Goal: Transaction & Acquisition: Purchase product/service

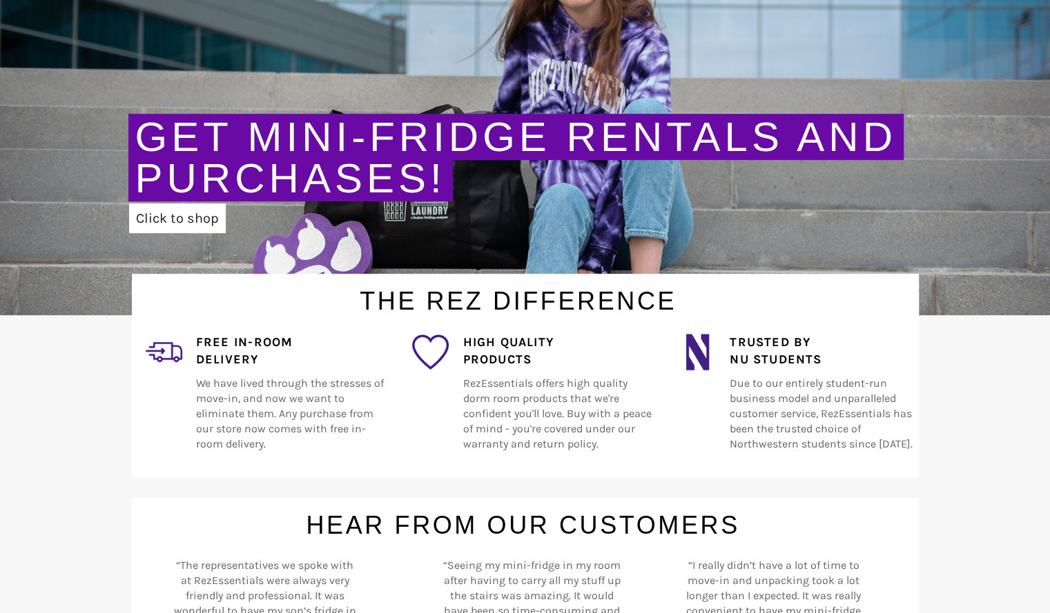
scroll to position [224, 0]
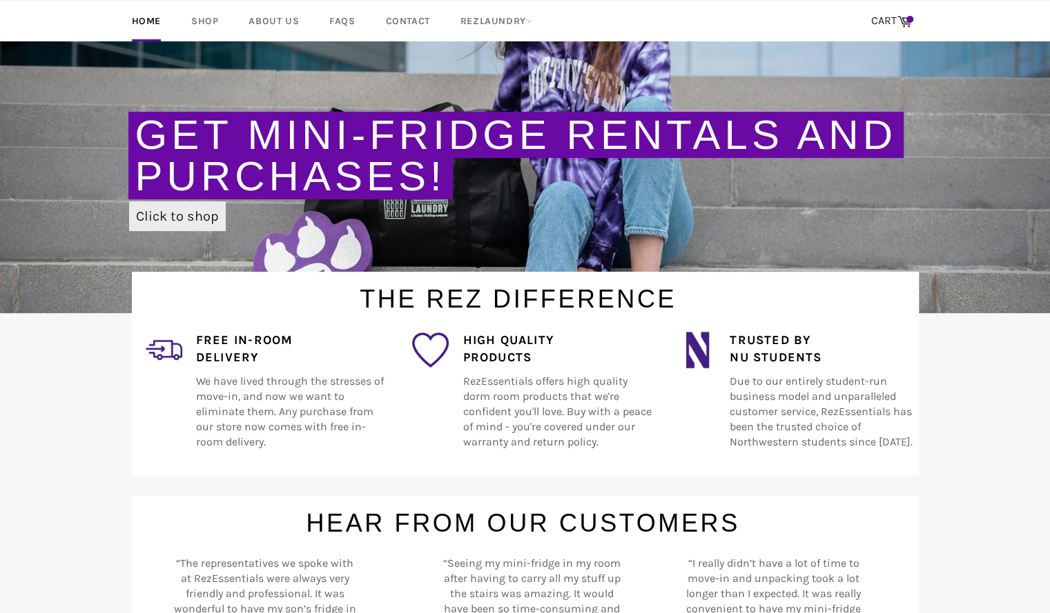
click at [157, 219] on link "Click to shop" at bounding box center [177, 216] width 97 height 30
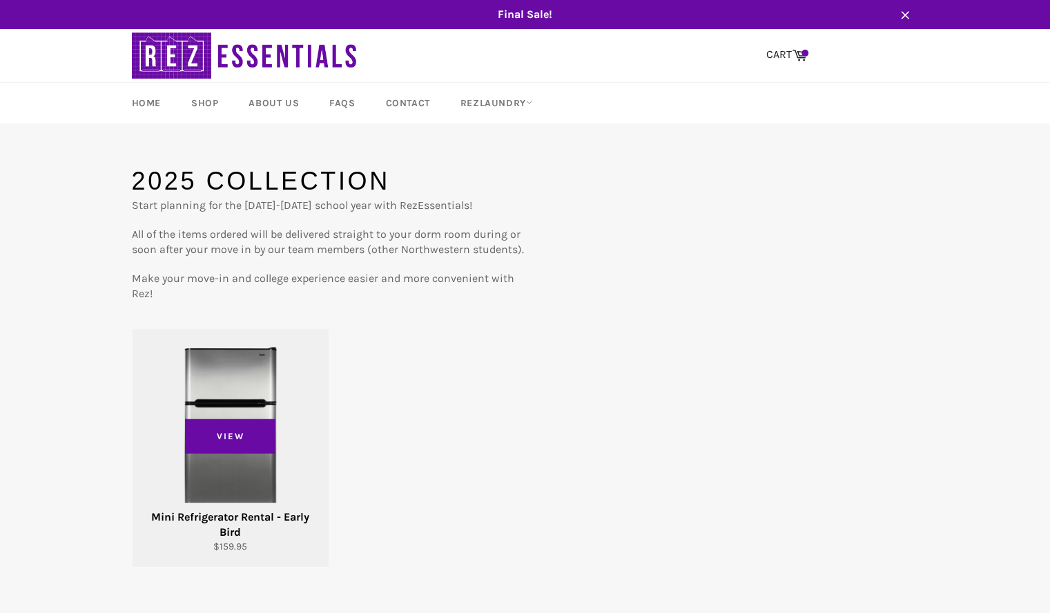
click at [293, 434] on div "View" at bounding box center [230, 448] width 196 height 238
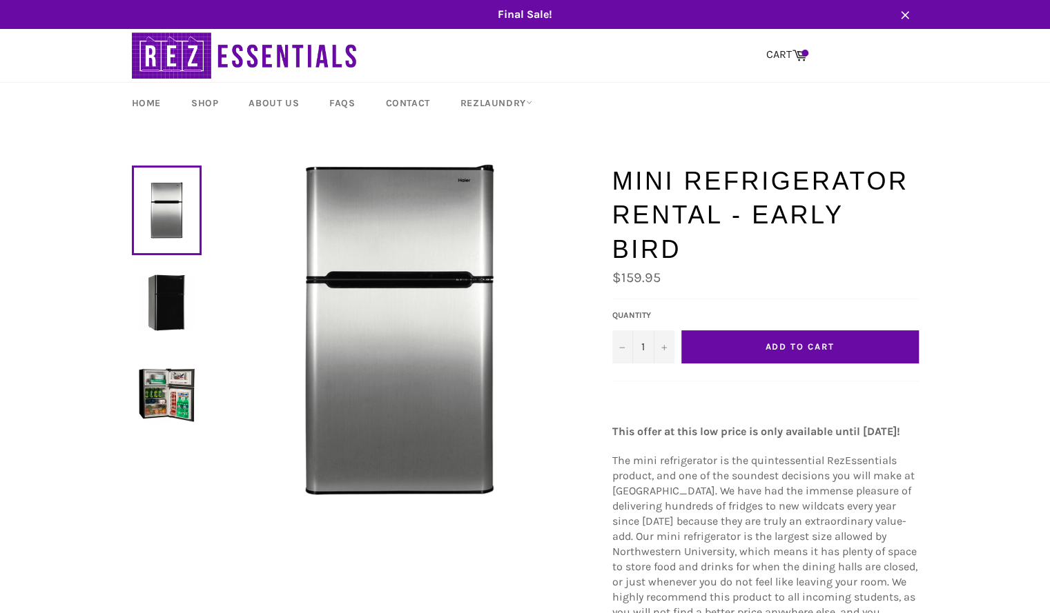
click at [801, 348] on span "Add to Cart" at bounding box center [799, 347] width 69 height 10
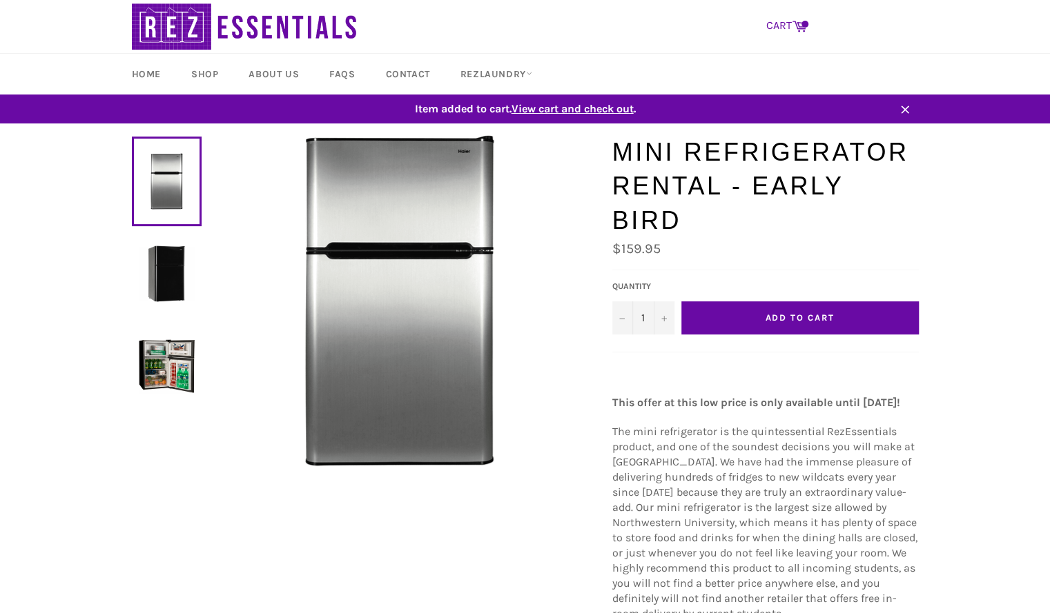
click at [803, 31] on icon at bounding box center [798, 26] width 14 height 11
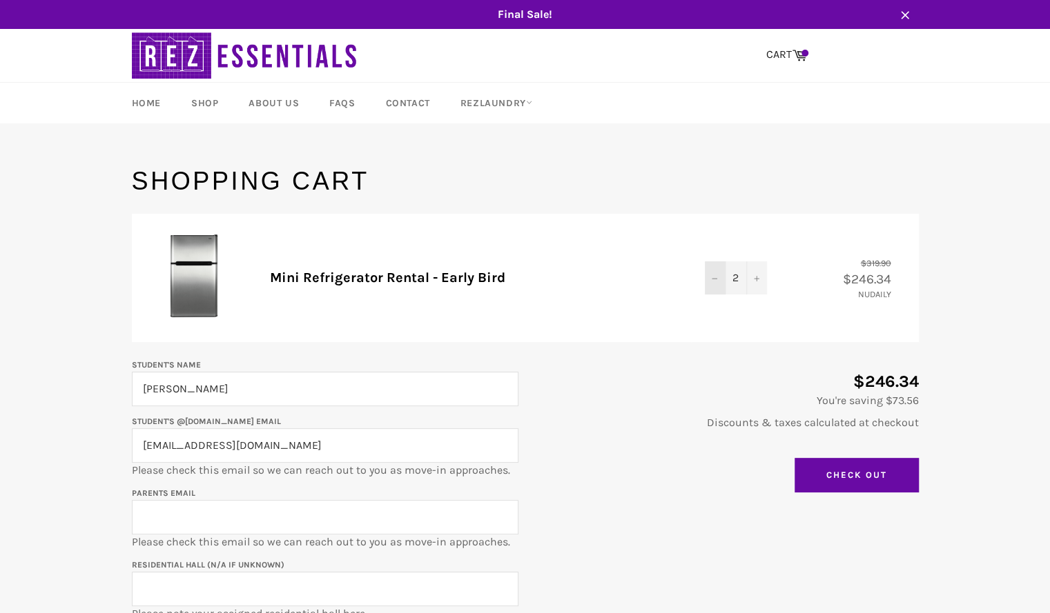
click at [711, 282] on button "−" at bounding box center [715, 278] width 21 height 33
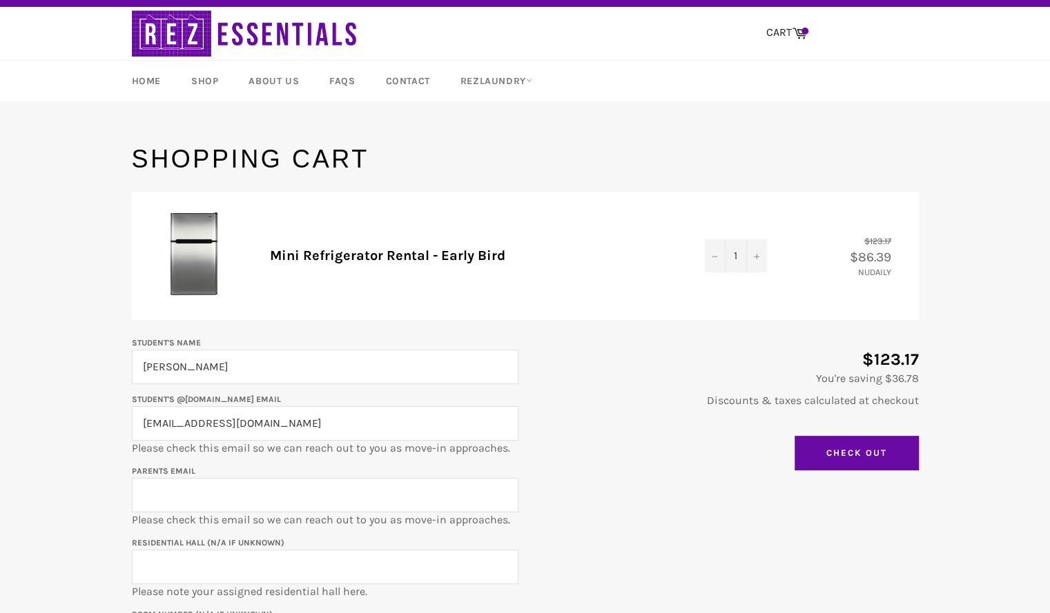
scroll to position [21, 0]
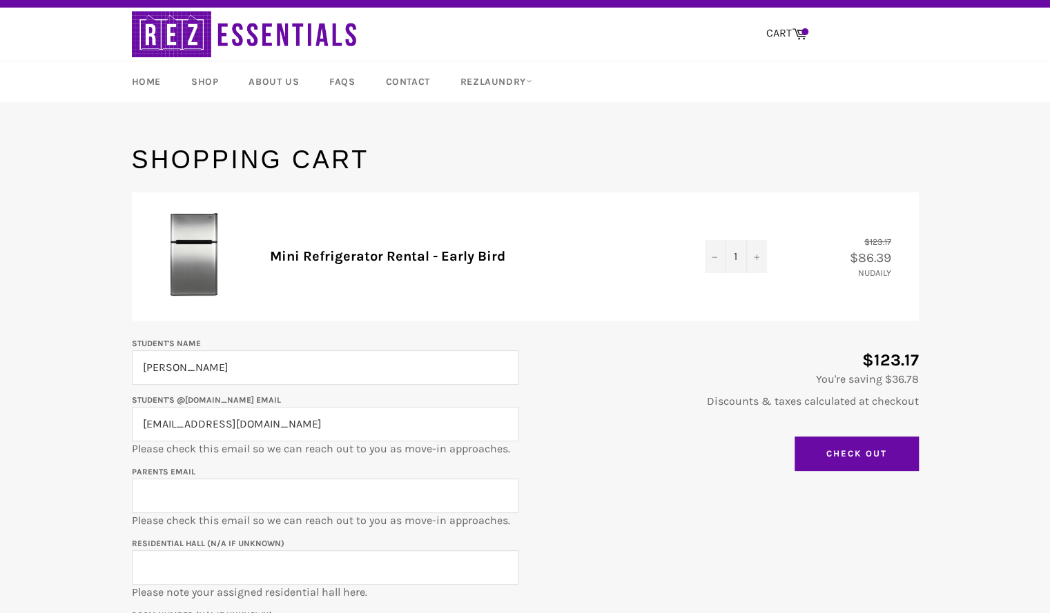
click at [876, 259] on span "$86.39" at bounding box center [876, 258] width 55 height 16
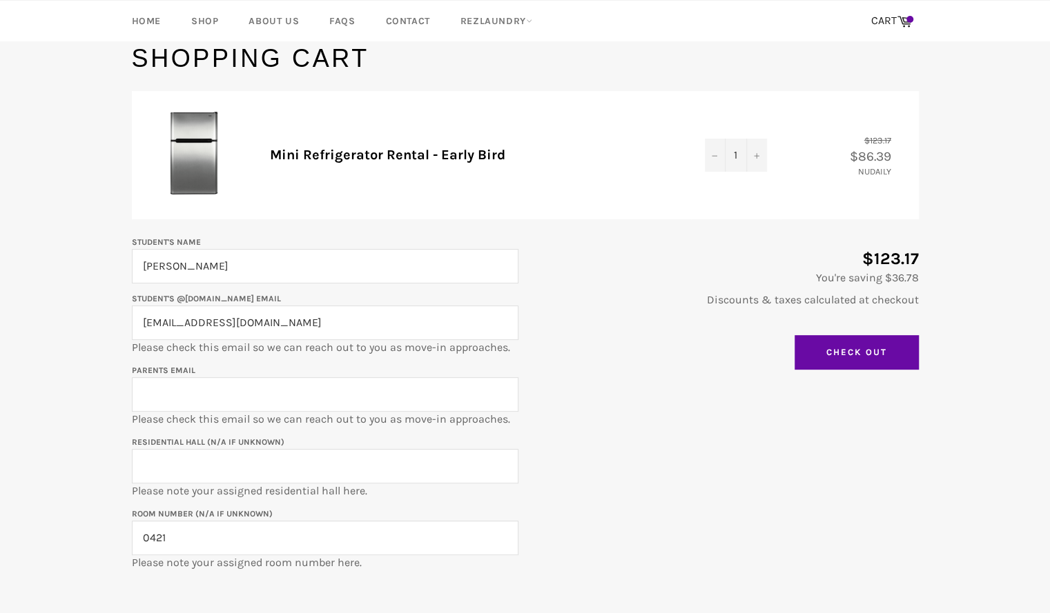
scroll to position [120, 0]
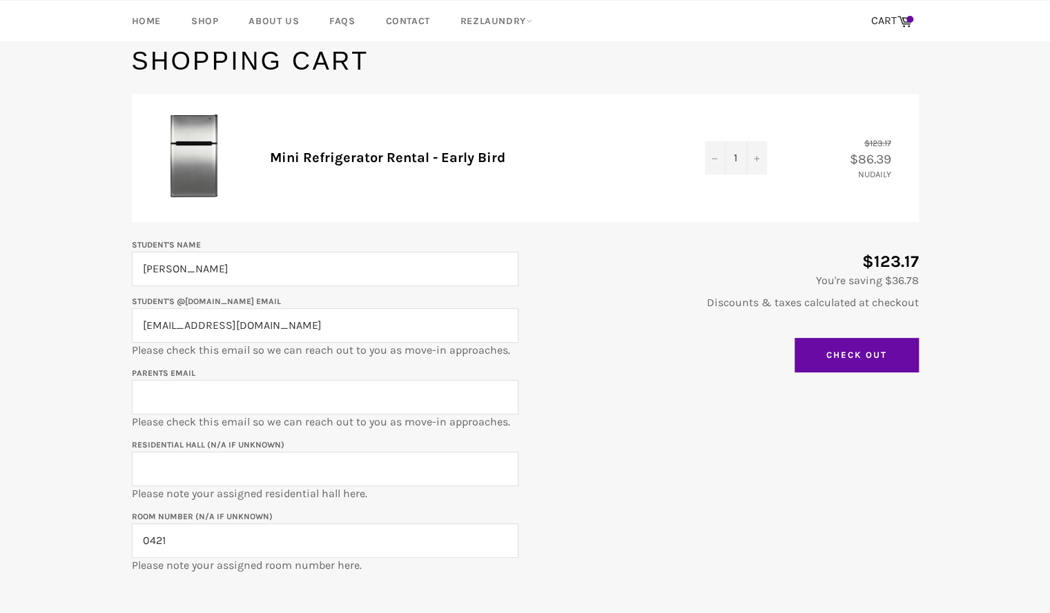
click at [342, 401] on input "Parents email" at bounding box center [325, 397] width 386 height 35
type input "[EMAIL_ADDRESS][DOMAIN_NAME]"
type input "1835 [PERSON_NAME]"
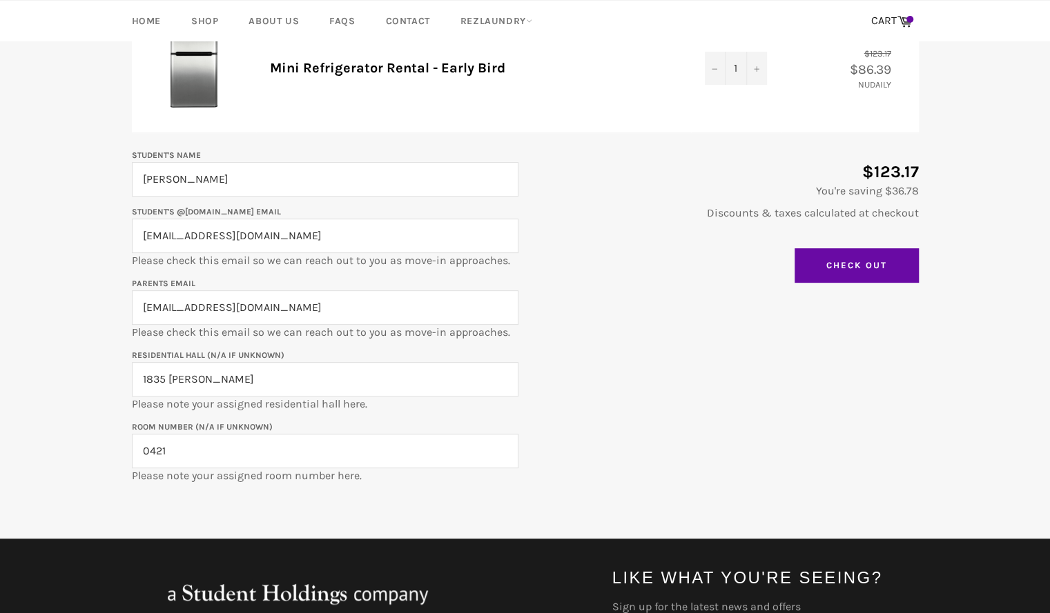
scroll to position [219, 0]
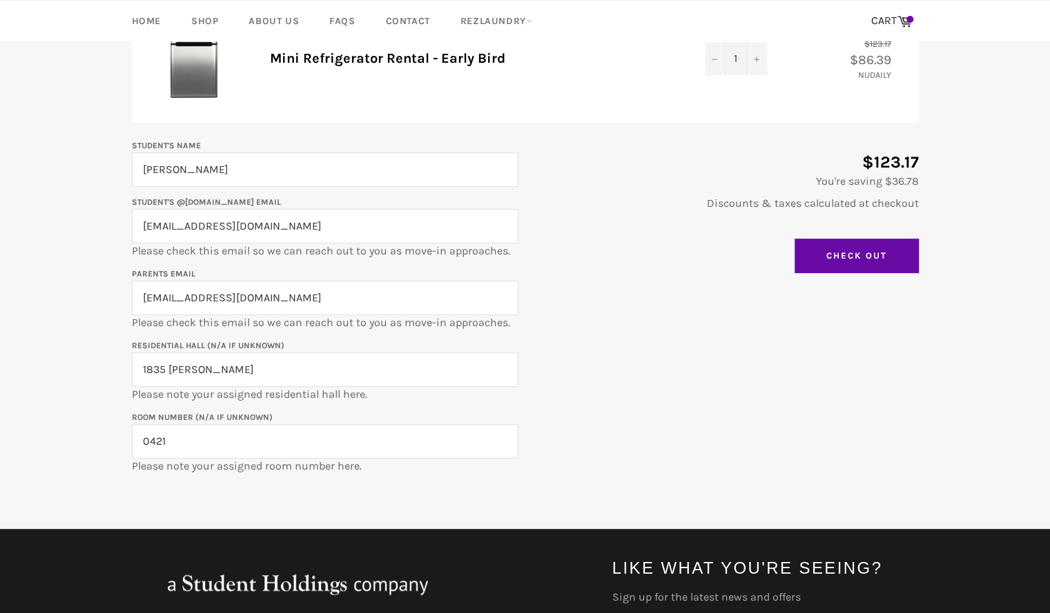
click at [723, 375] on div "Student's Name [PERSON_NAME] Student's @[DOMAIN_NAME] email [EMAIL_ADDRESS][DOM…" at bounding box center [518, 305] width 800 height 337
click at [872, 244] on input "Check Out" at bounding box center [856, 256] width 124 height 35
